Goal: Obtain resource: Obtain resource

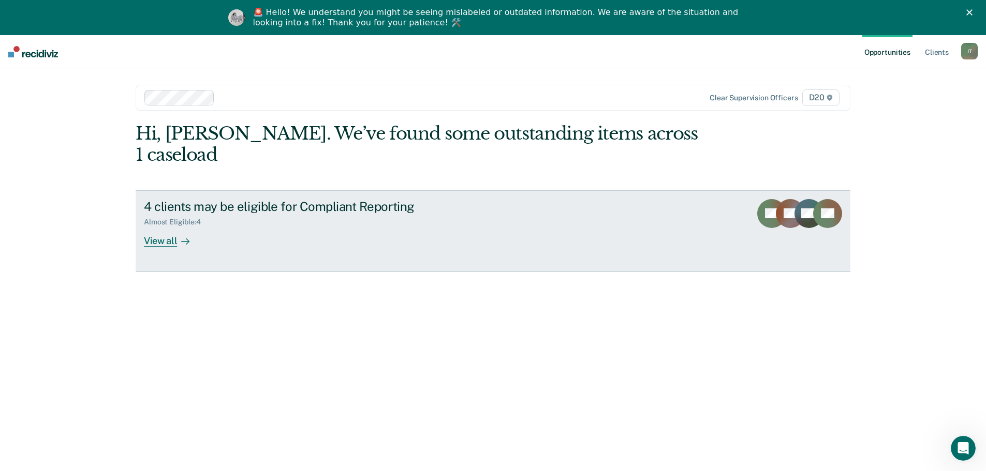
click at [146, 227] on div "View all" at bounding box center [173, 237] width 58 height 20
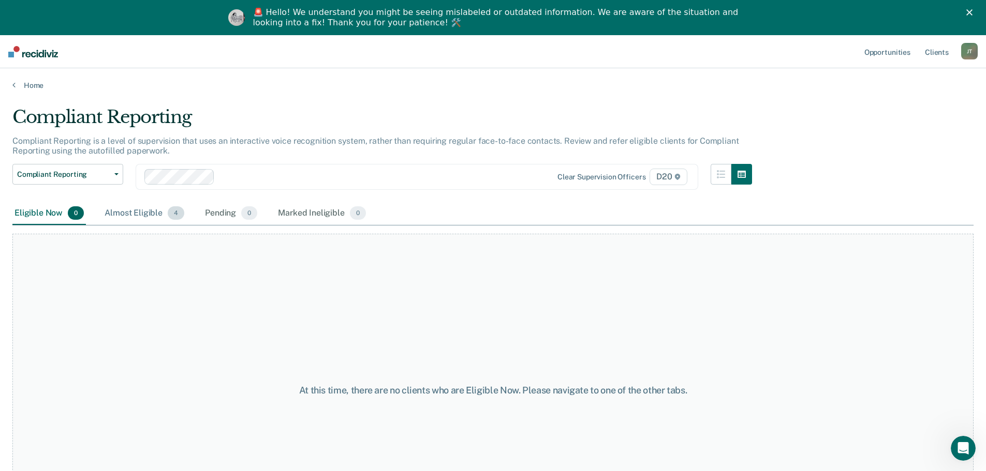
click at [148, 207] on div "Almost Eligible 4" at bounding box center [144, 213] width 84 height 23
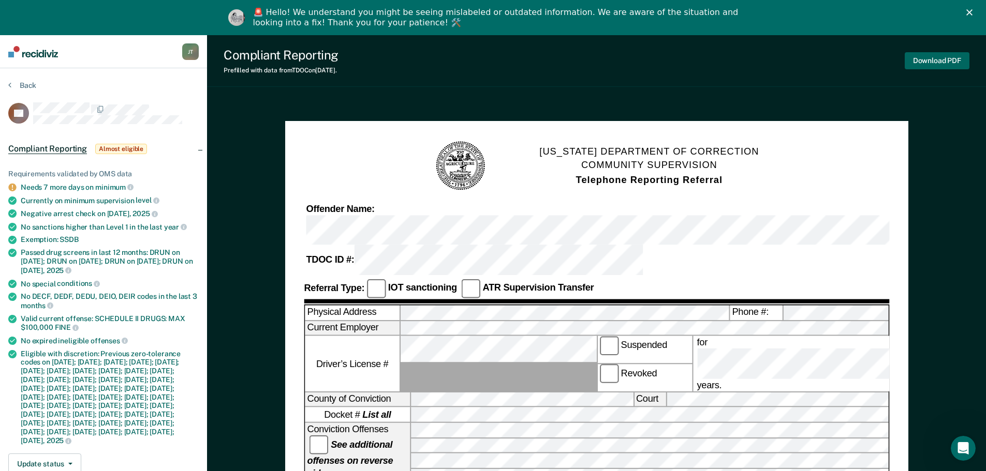
click at [937, 63] on button "Download PDF" at bounding box center [936, 60] width 65 height 17
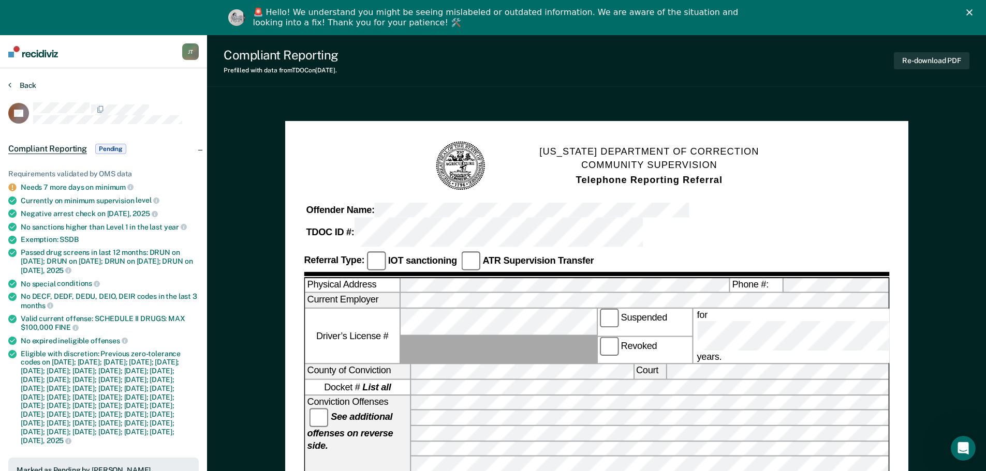
click at [18, 85] on button "Back" at bounding box center [22, 85] width 28 height 9
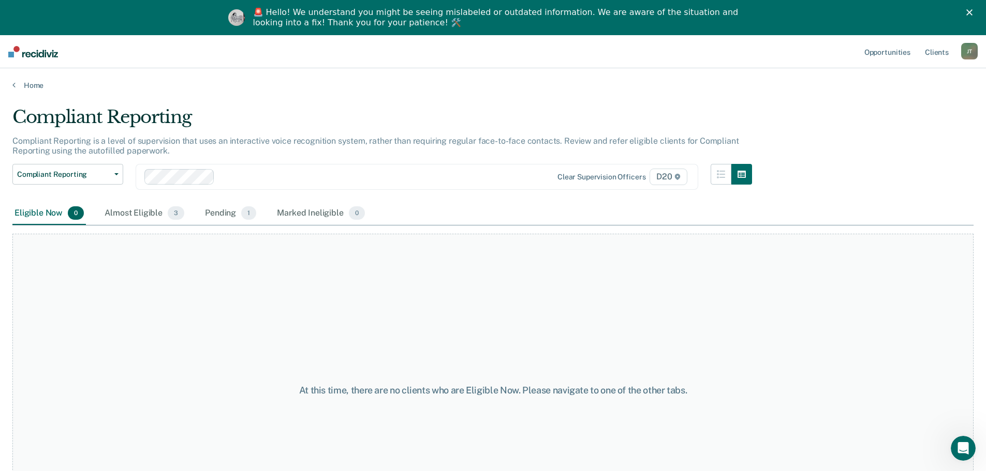
click at [620, 46] on nav "Opportunities Client s [PERSON_NAME] [PERSON_NAME] Profile How it works Log Out" at bounding box center [493, 51] width 986 height 33
click at [142, 209] on div "Almost Eligible 3" at bounding box center [144, 213] width 84 height 23
